Goal: Use online tool/utility: Use online tool/utility

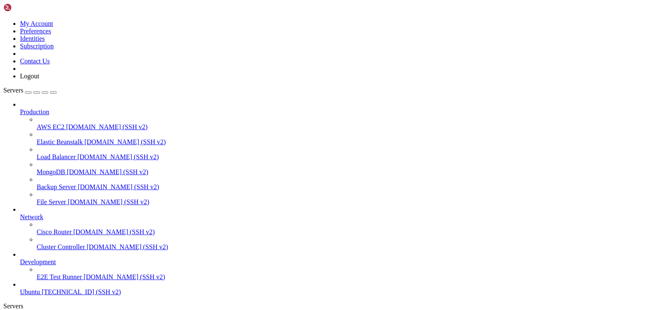
drag, startPoint x: 84, startPoint y: 92, endPoint x: 27, endPoint y: 7, distance: 101.8
click at [27, 7] on div "My Account Preferences Identities Subscription Contact Us Logout" at bounding box center [331, 41] width 657 height 77
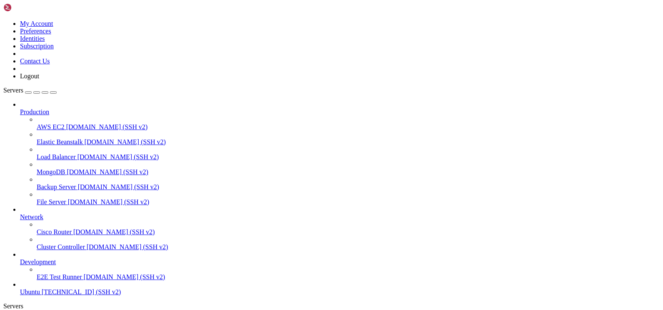
scroll to position [2217, 0]
click at [53, 93] on icon "button" at bounding box center [53, 93] width 0 height 0
